Goal: Transaction & Acquisition: Purchase product/service

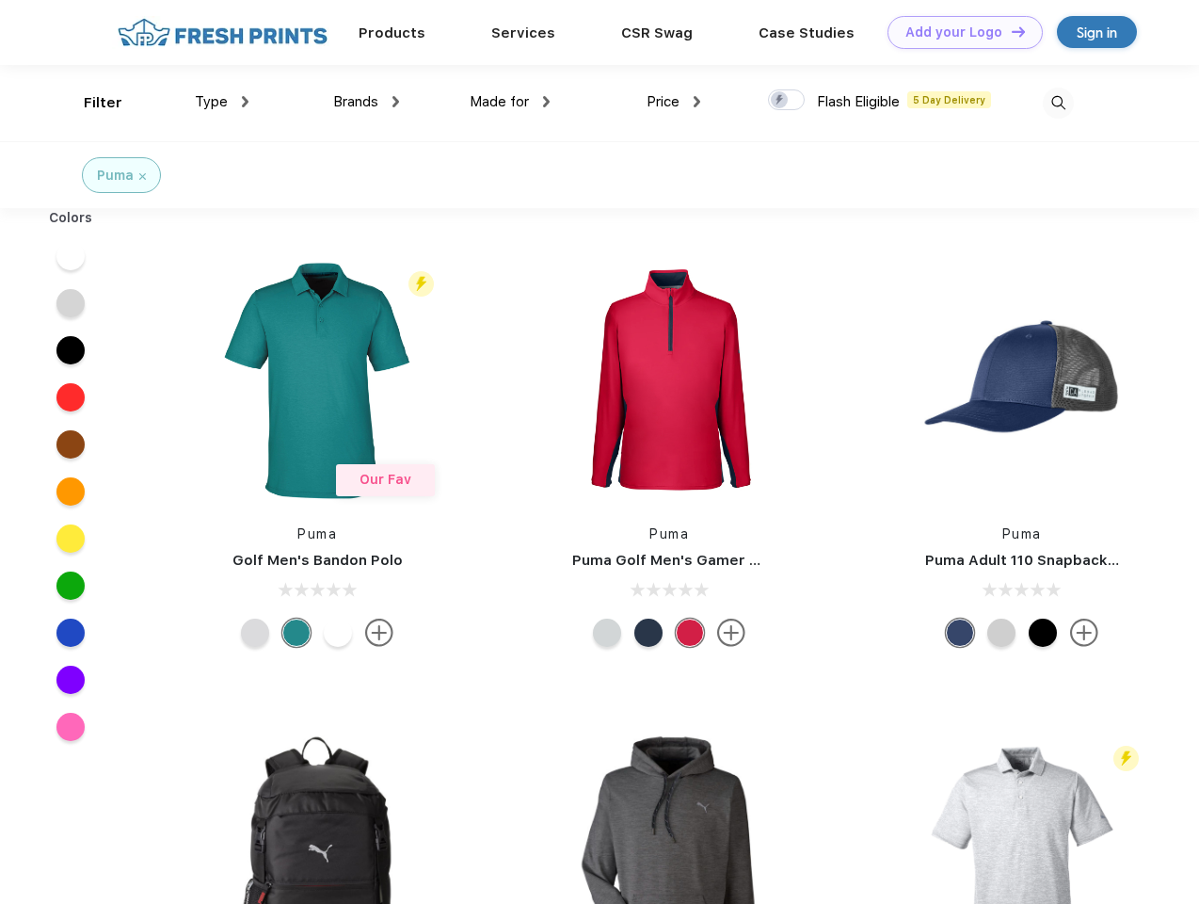
click at [958, 32] on link "Add your Logo Design Tool" at bounding box center [965, 32] width 155 height 33
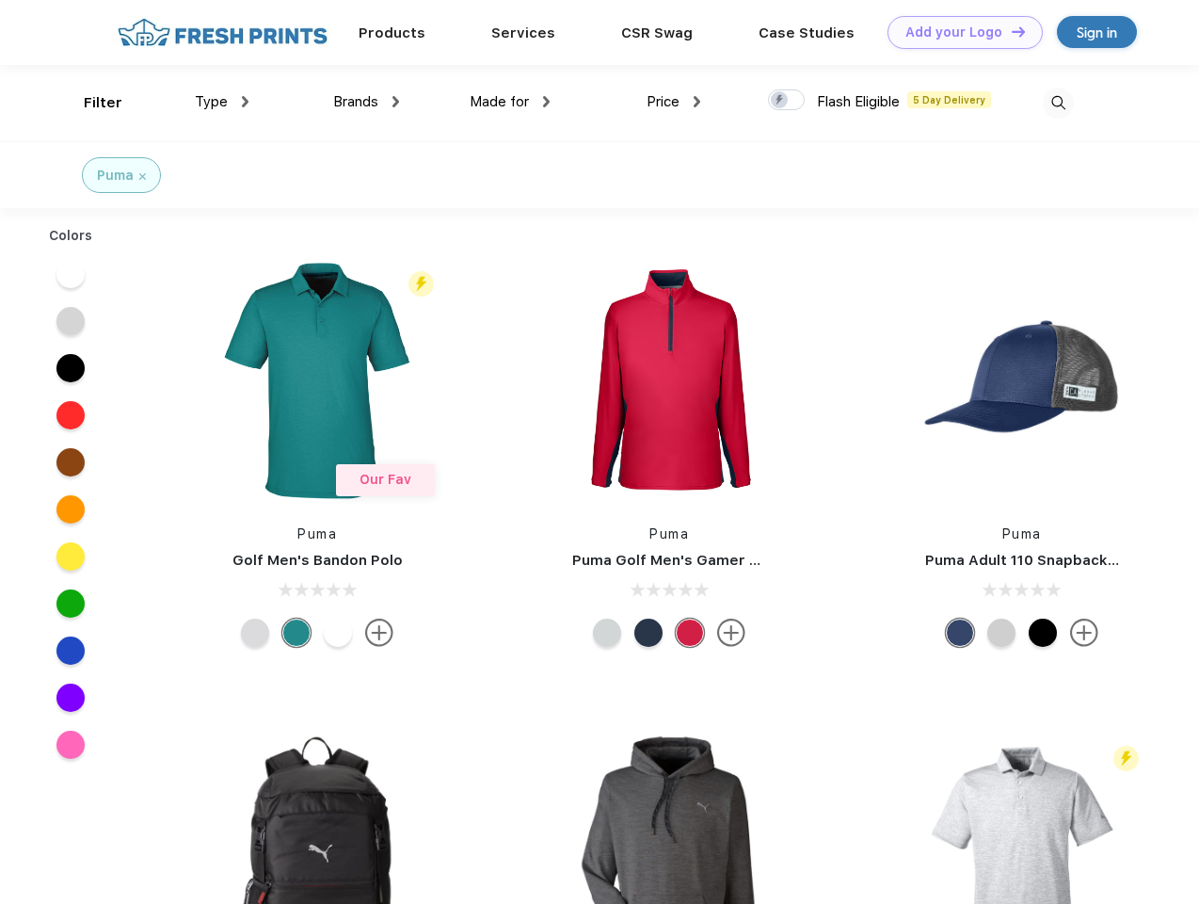
click at [0, 0] on div "Design Tool" at bounding box center [0, 0] width 0 height 0
click at [1010, 31] on link "Add your Logo Design Tool" at bounding box center [965, 32] width 155 height 33
click at [90, 103] on div "Filter" at bounding box center [103, 103] width 39 height 22
click at [222, 102] on span "Type" at bounding box center [211, 101] width 33 height 17
click at [366, 102] on span "Brands" at bounding box center [355, 101] width 45 height 17
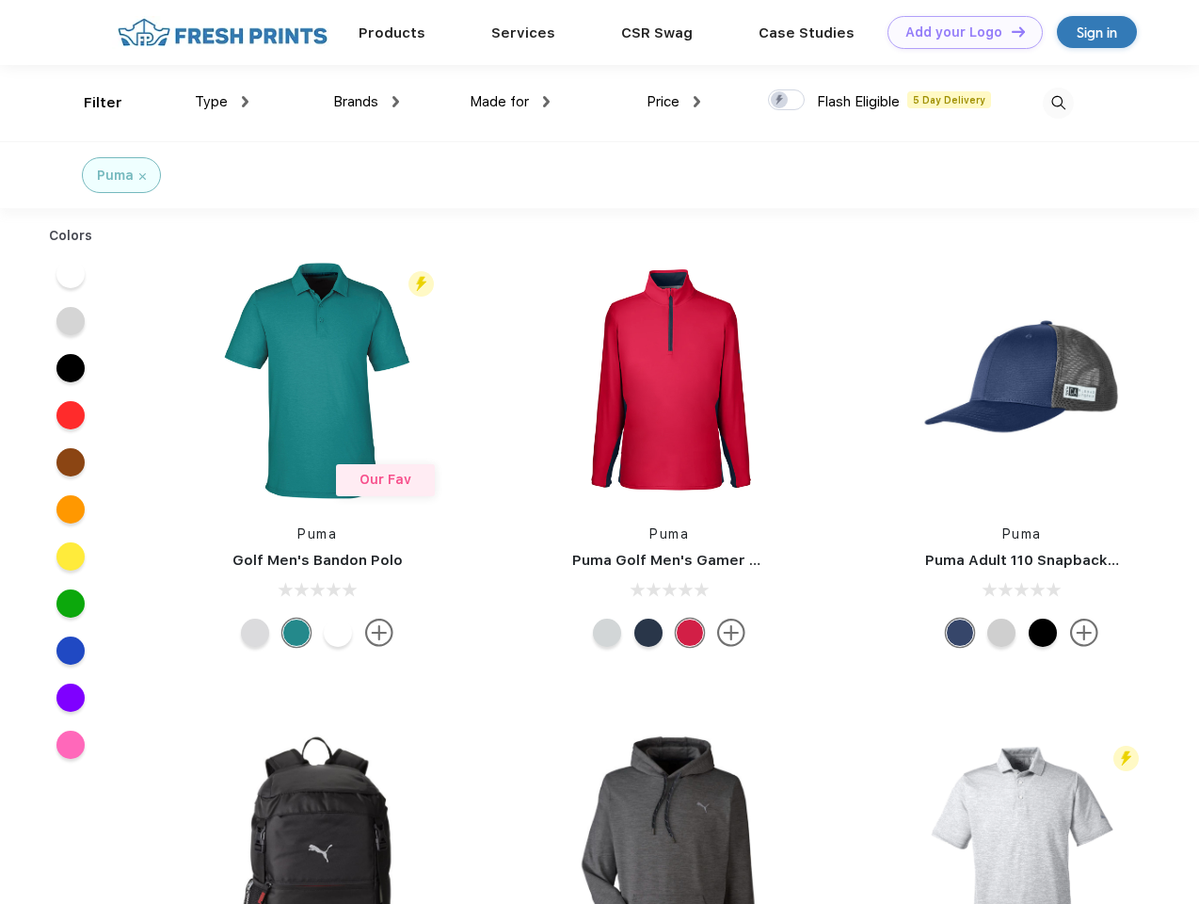
click at [510, 102] on span "Made for" at bounding box center [499, 101] width 59 height 17
click at [674, 102] on span "Price" at bounding box center [663, 101] width 33 height 17
click at [787, 101] on div at bounding box center [786, 99] width 37 height 21
click at [780, 101] on input "checkbox" at bounding box center [774, 94] width 12 height 12
click at [1058, 103] on img at bounding box center [1058, 103] width 31 height 31
